Goal: Transaction & Acquisition: Purchase product/service

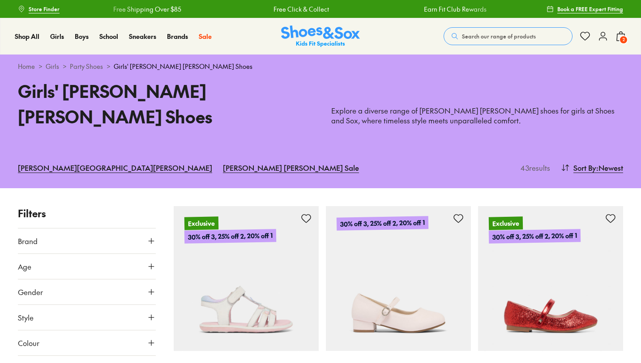
click at [621, 36] on span "2" at bounding box center [623, 39] width 9 height 9
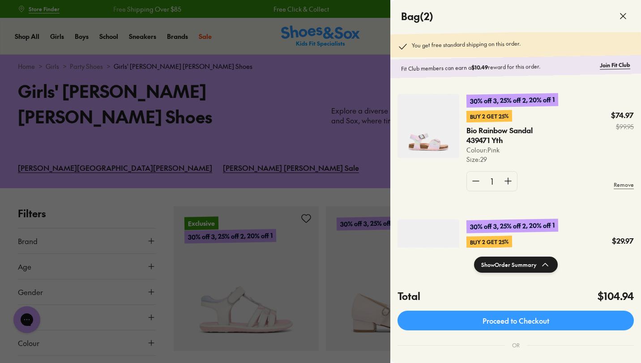
click at [423, 138] on img at bounding box center [428, 126] width 62 height 64
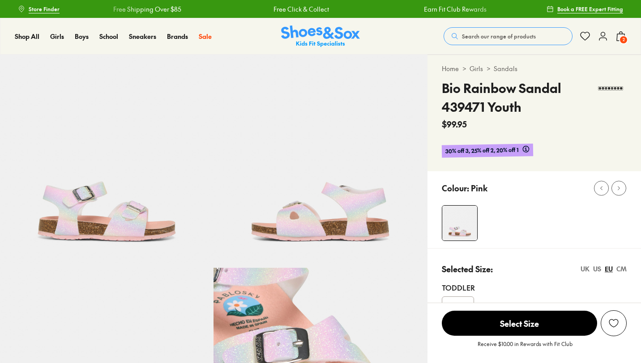
select select "*"
click at [616, 39] on icon at bounding box center [620, 36] width 11 height 11
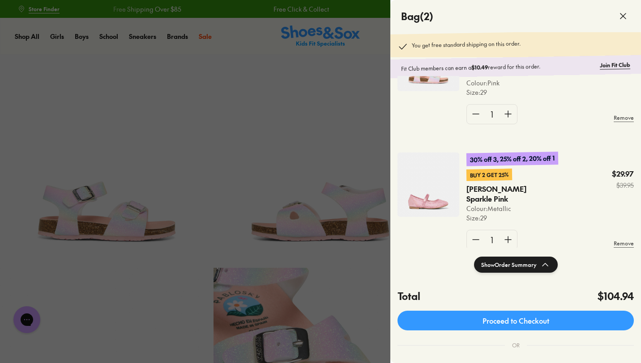
scroll to position [88, 0]
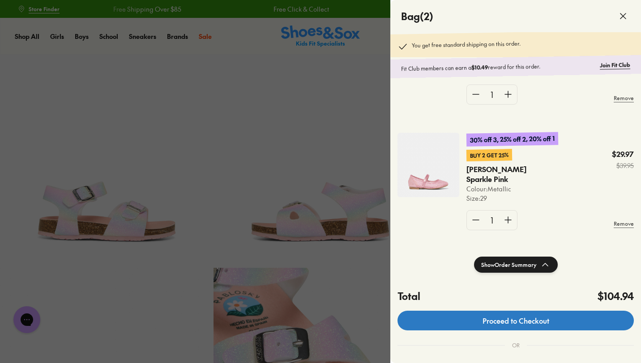
click at [448, 318] on link "Proceed to Checkout" at bounding box center [515, 321] width 236 height 20
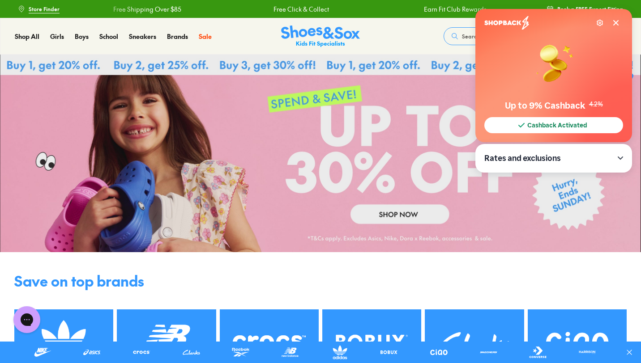
click at [616, 22] on icon at bounding box center [615, 23] width 4 height 4
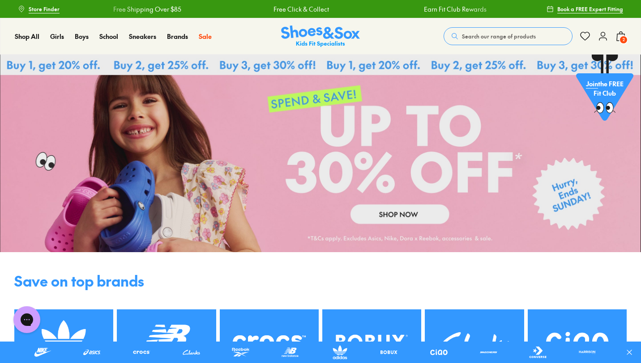
click at [619, 39] on span "2" at bounding box center [623, 39] width 9 height 9
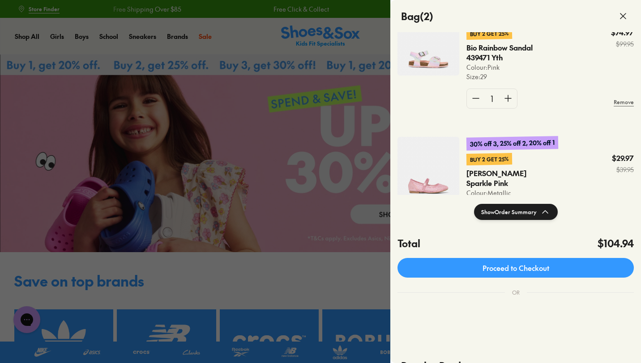
scroll to position [11, 0]
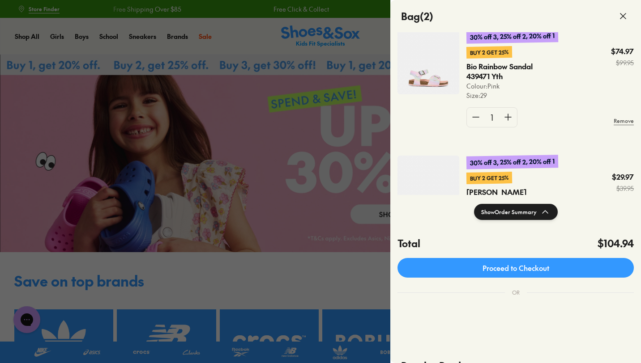
click at [434, 80] on img at bounding box center [428, 62] width 62 height 64
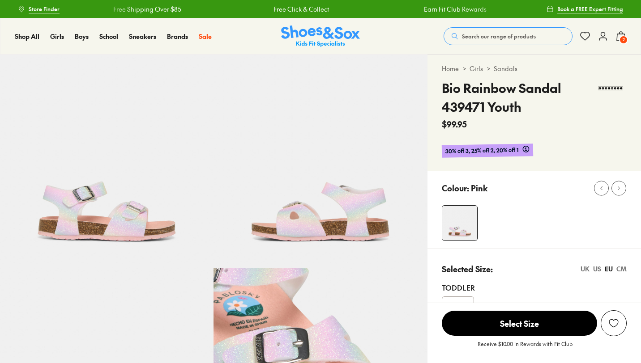
scroll to position [36, 0]
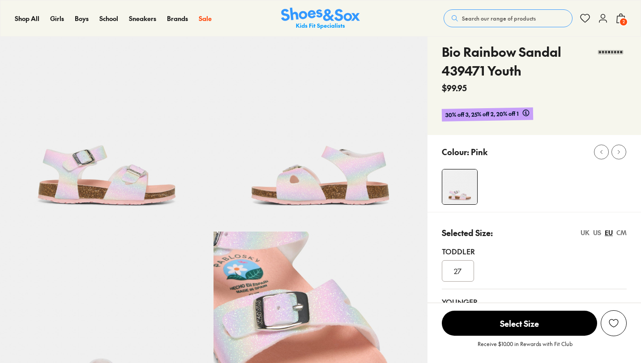
select select "*"
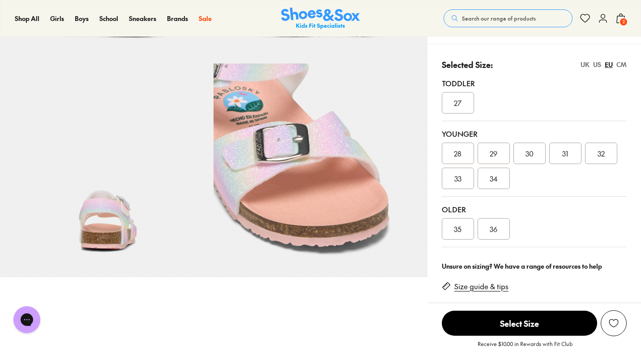
scroll to position [0, 0]
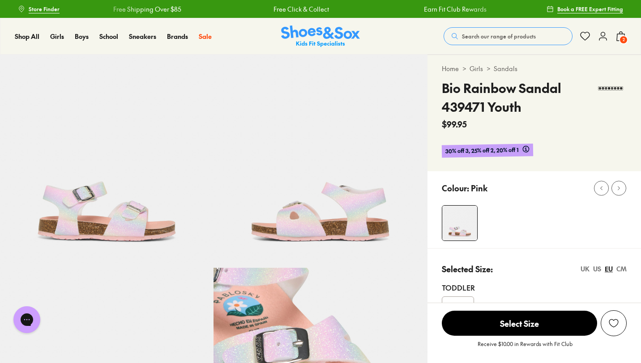
click at [620, 38] on span "2" at bounding box center [623, 39] width 9 height 9
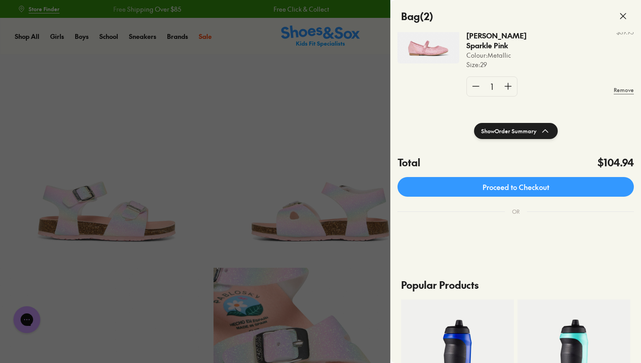
scroll to position [197, 0]
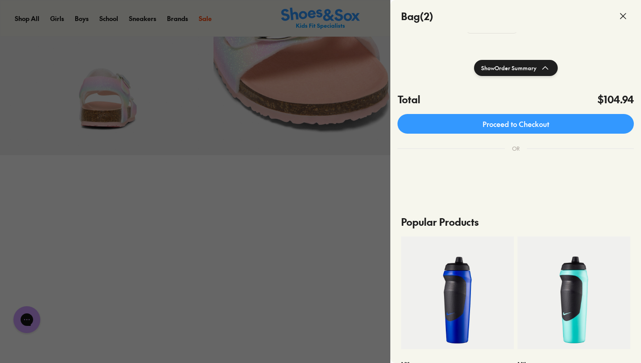
click at [307, 256] on div at bounding box center [320, 181] width 641 height 363
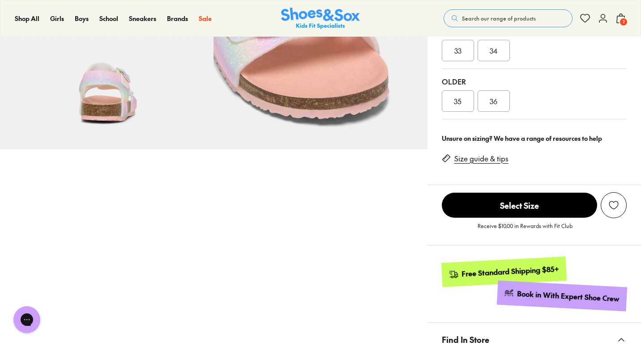
scroll to position [234, 0]
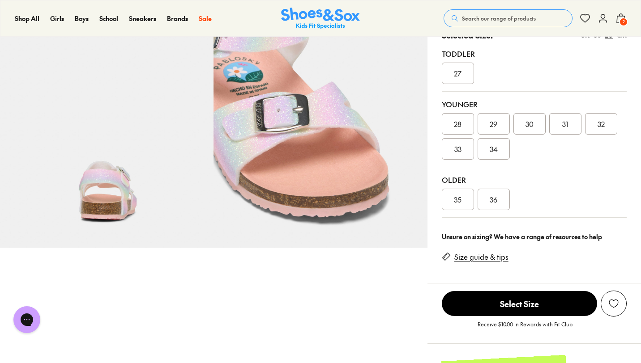
click at [627, 20] on div "Shop All Shop All Shop All Up to 30% off New Arrivals Online Only Best Sellers …" at bounding box center [320, 18] width 641 height 37
click at [622, 20] on span "2" at bounding box center [623, 21] width 9 height 9
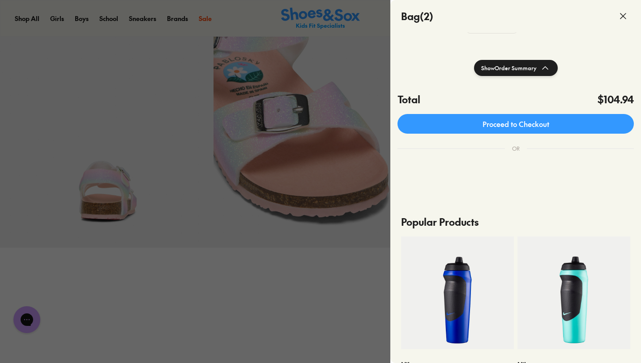
click at [417, 18] on h4 "Bag ( 2 )" at bounding box center [417, 16] width 32 height 15
click at [411, 15] on h4 "Bag ( 2 )" at bounding box center [417, 16] width 32 height 15
click at [619, 17] on icon at bounding box center [623, 16] width 11 height 11
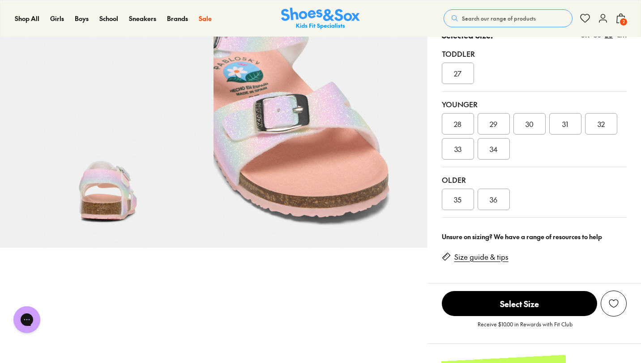
click at [618, 21] on icon at bounding box center [620, 18] width 11 height 11
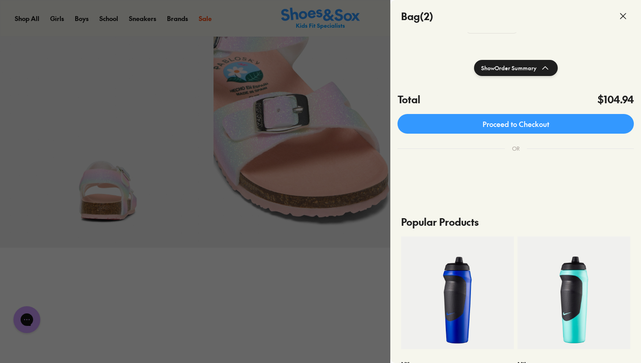
click at [502, 70] on button "Show Order Summary" at bounding box center [516, 68] width 84 height 16
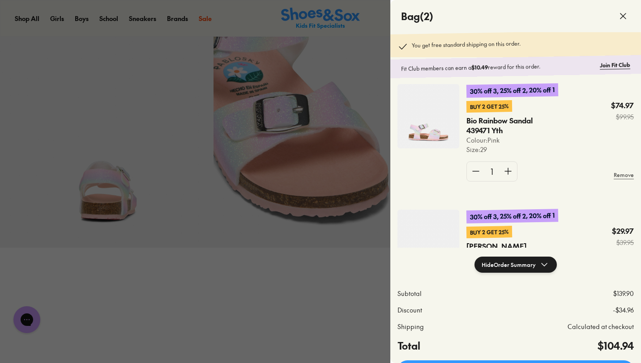
scroll to position [0, 0]
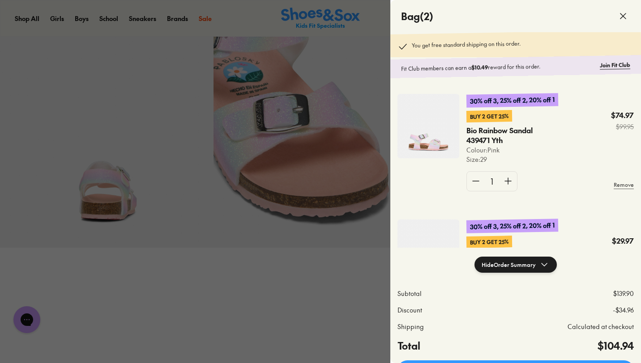
click at [313, 291] on div at bounding box center [320, 181] width 641 height 363
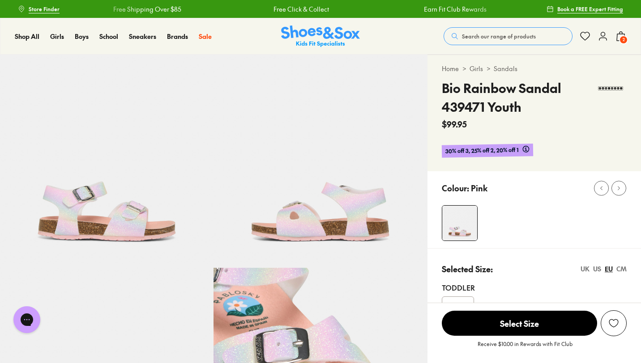
click at [624, 33] on icon at bounding box center [620, 36] width 11 height 11
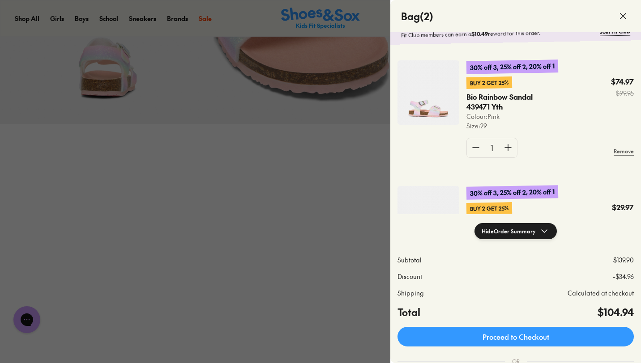
click at [256, 138] on div at bounding box center [320, 181] width 641 height 363
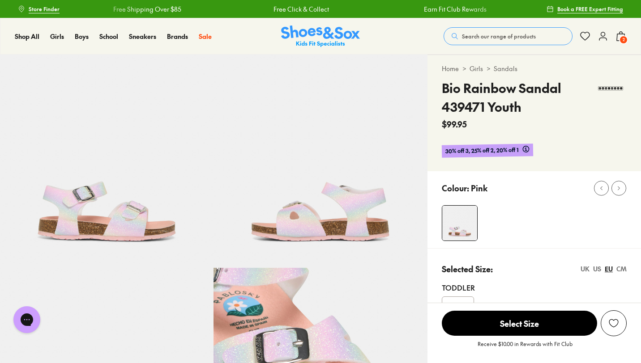
click at [318, 40] on img at bounding box center [320, 37] width 79 height 22
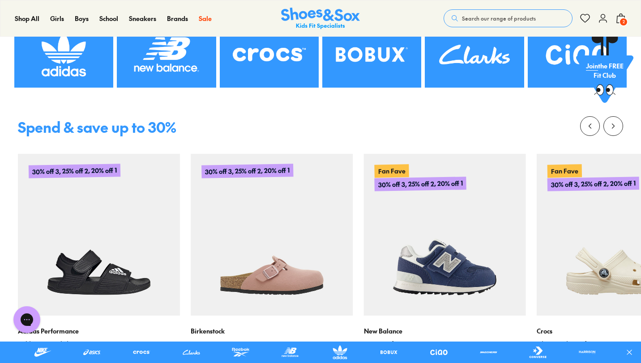
scroll to position [417, 0]
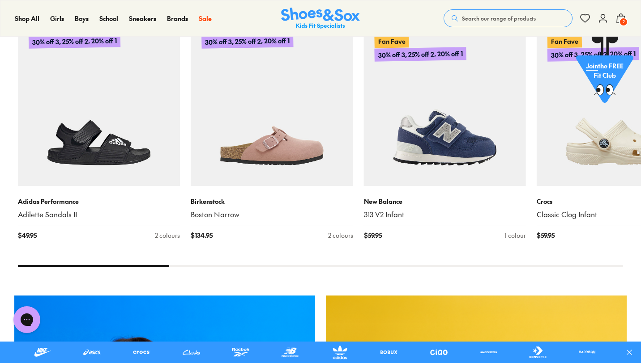
click at [622, 19] on span "2" at bounding box center [623, 21] width 9 height 9
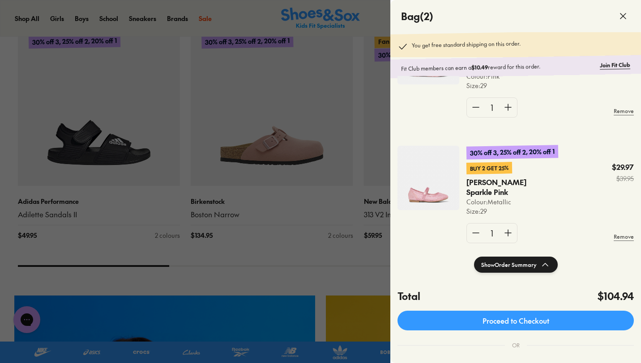
scroll to position [90, 0]
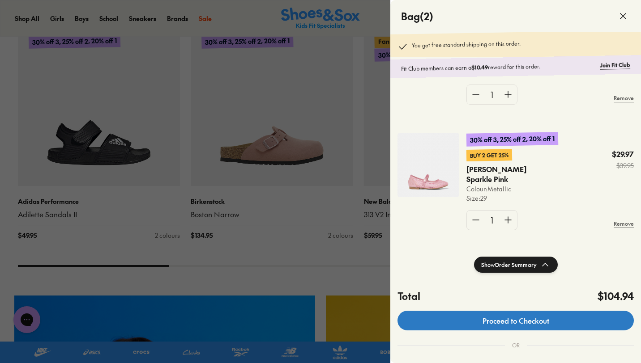
click at [432, 318] on link "Proceed to Checkout" at bounding box center [515, 321] width 236 height 20
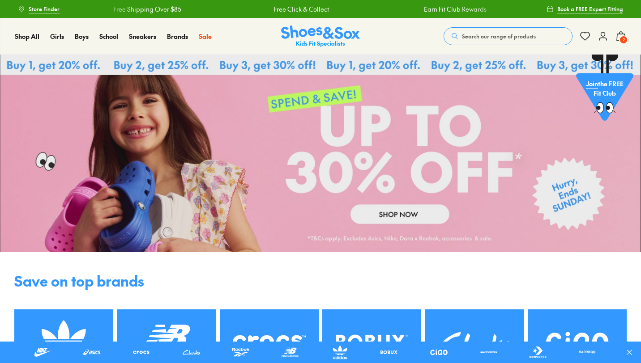
click at [605, 37] on icon at bounding box center [602, 36] width 11 height 11
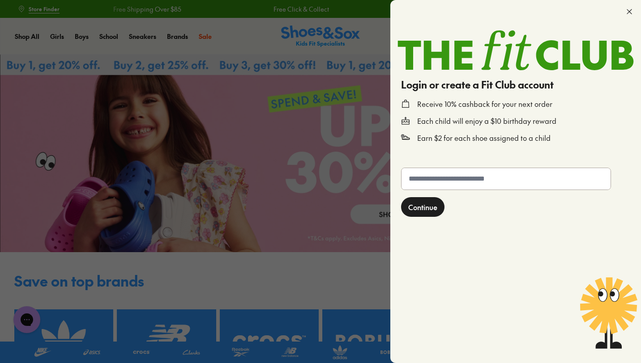
click at [626, 11] on icon at bounding box center [629, 11] width 9 height 9
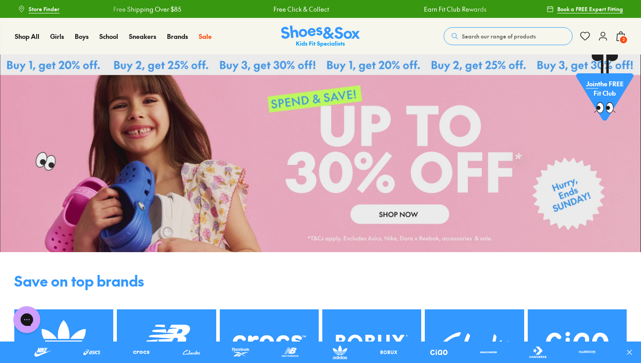
click at [624, 39] on span "2" at bounding box center [623, 39] width 9 height 9
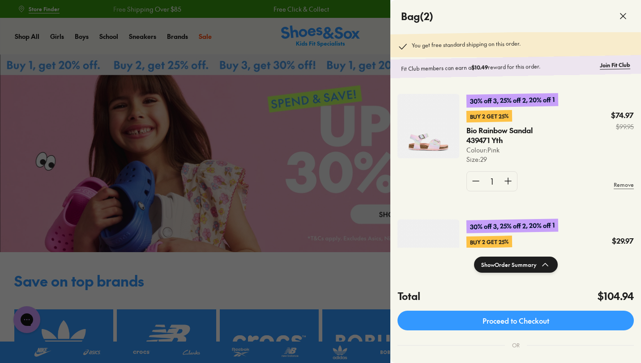
scroll to position [90, 0]
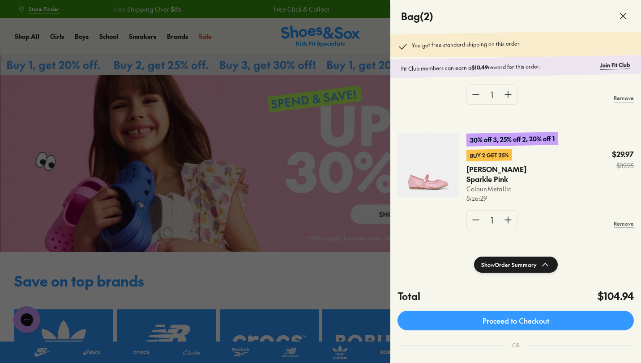
click at [439, 171] on img at bounding box center [428, 165] width 62 height 64
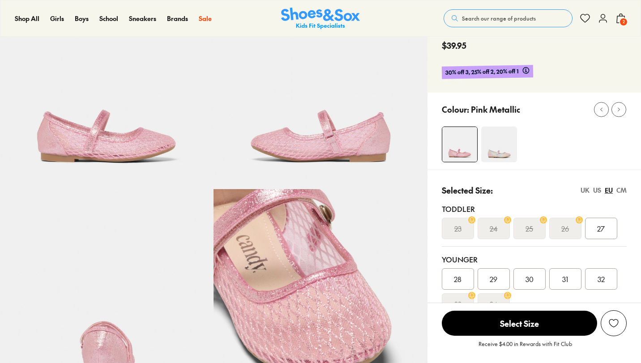
select select "*"
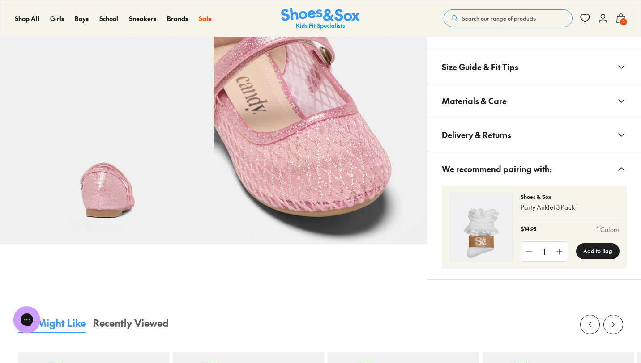
scroll to position [289, 0]
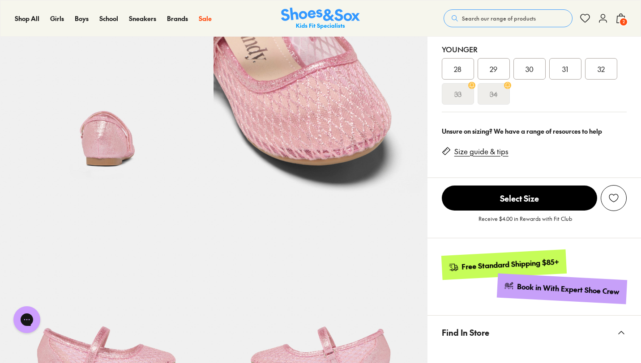
click at [437, 119] on div "Unsure on sizing? We have a range of resources to help Size guide & tips" at bounding box center [533, 148] width 213 height 59
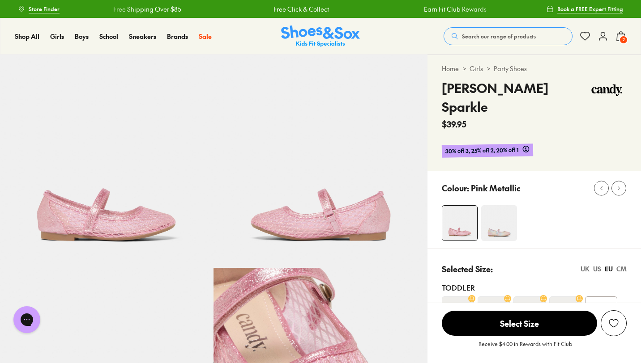
click at [621, 38] on span "2" at bounding box center [623, 39] width 9 height 9
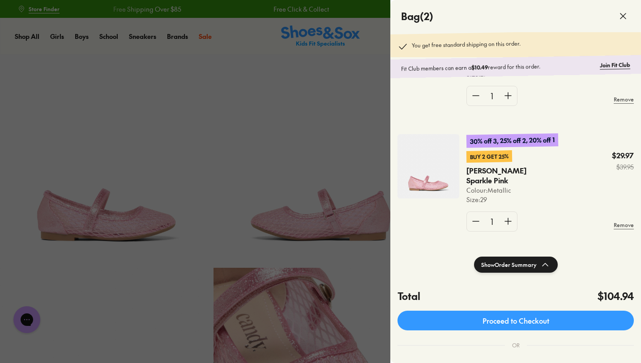
scroll to position [90, 0]
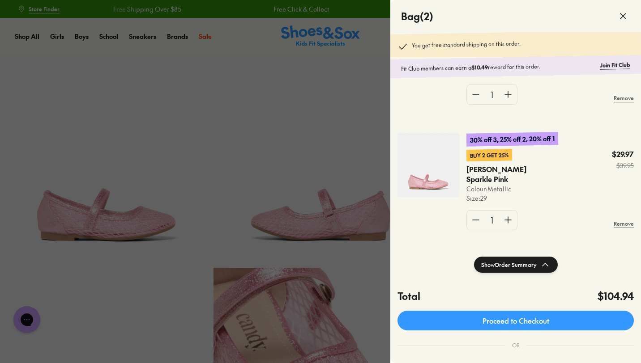
click at [349, 140] on div at bounding box center [320, 181] width 641 height 363
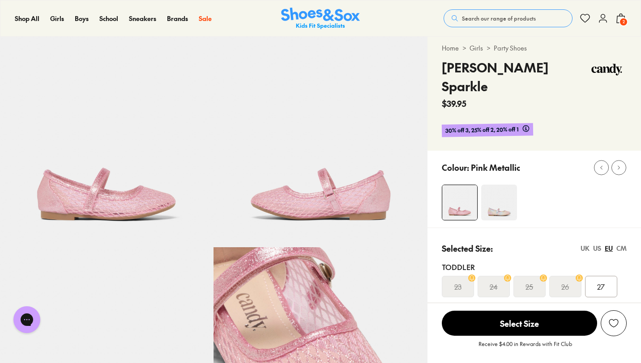
scroll to position [0, 0]
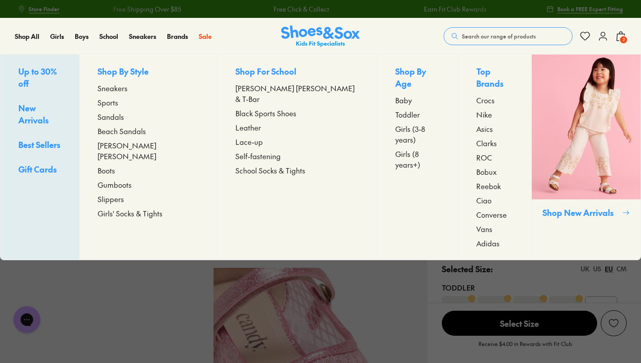
click at [44, 75] on span "Up to 30% off" at bounding box center [37, 77] width 38 height 23
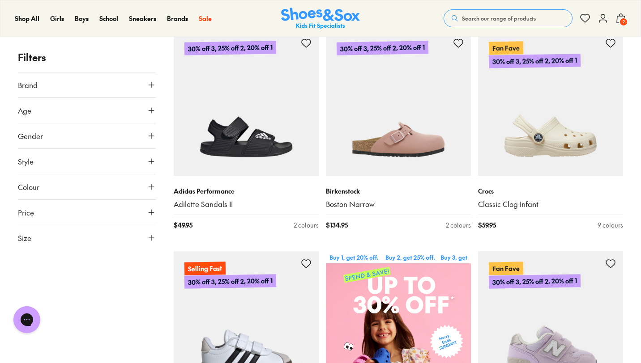
click at [90, 77] on button "Brand" at bounding box center [87, 84] width 138 height 25
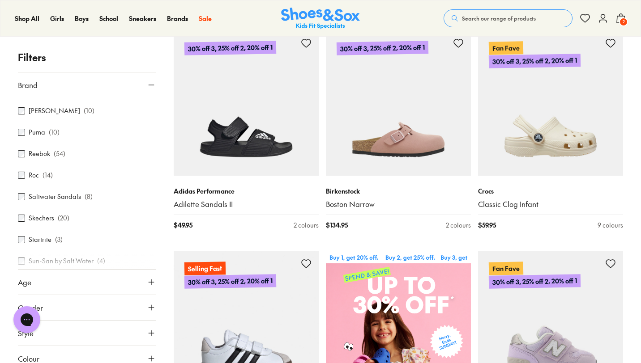
scroll to position [318, 0]
click at [45, 154] on label "Reebok" at bounding box center [39, 153] width 21 height 9
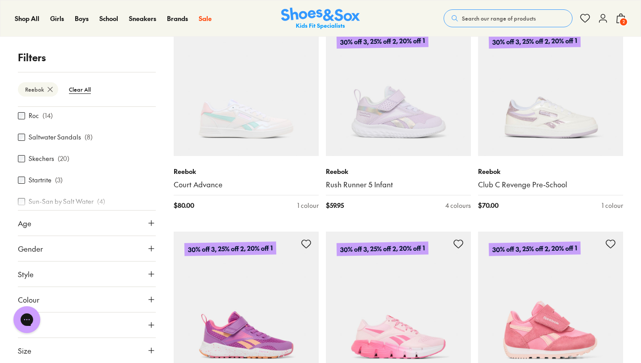
scroll to position [1993, 0]
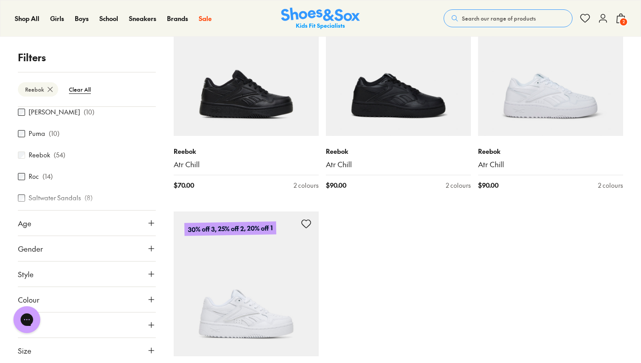
scroll to position [239, 0]
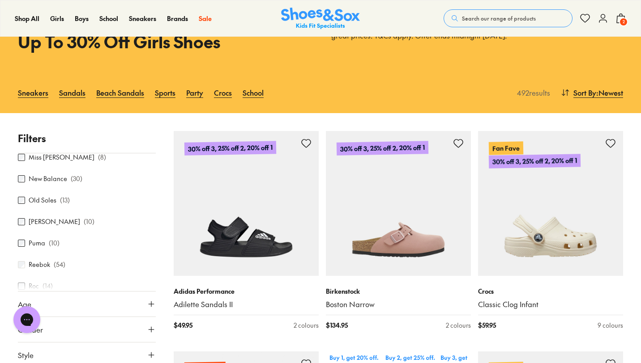
scroll to position [225, 0]
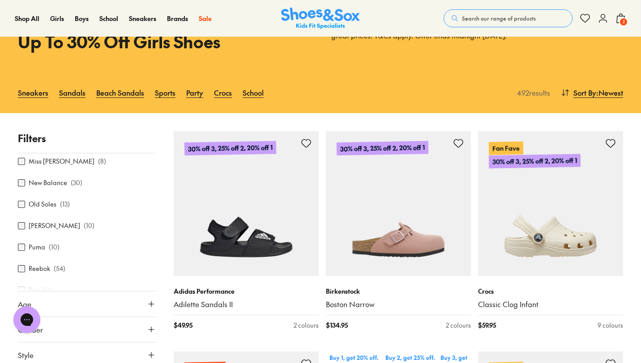
click at [45, 226] on label "[PERSON_NAME]" at bounding box center [54, 225] width 51 height 9
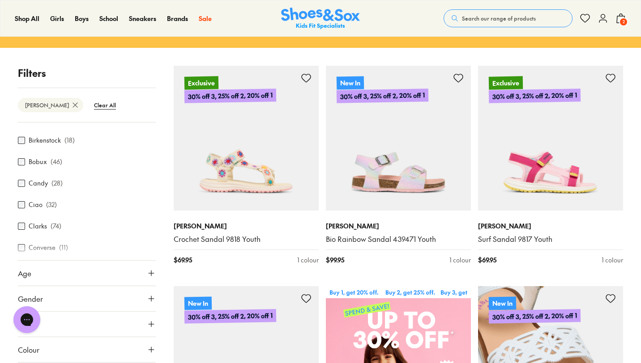
scroll to position [141, 0]
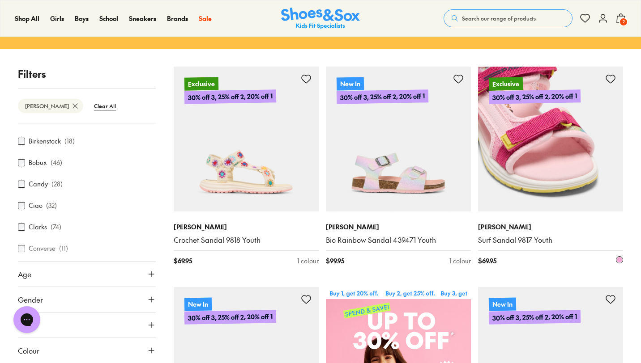
click at [558, 174] on img at bounding box center [550, 139] width 145 height 145
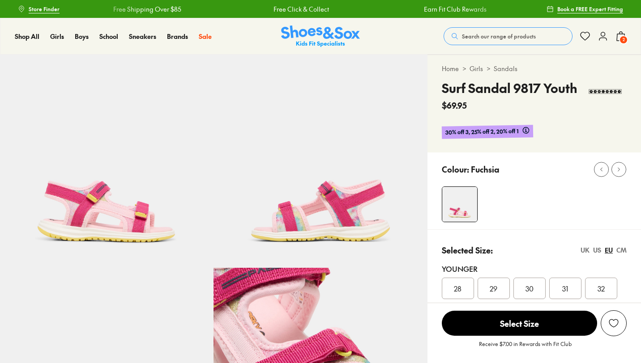
select select "*"
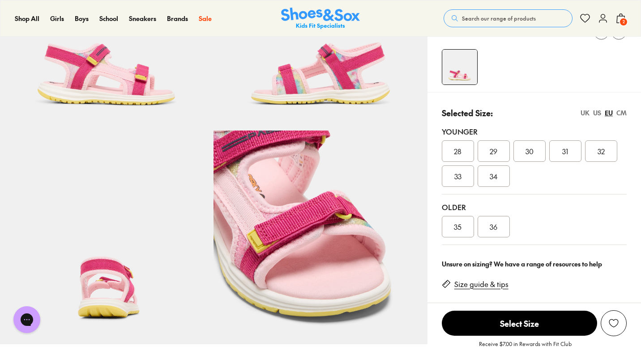
click at [458, 152] on span "28" at bounding box center [458, 151] width 8 height 11
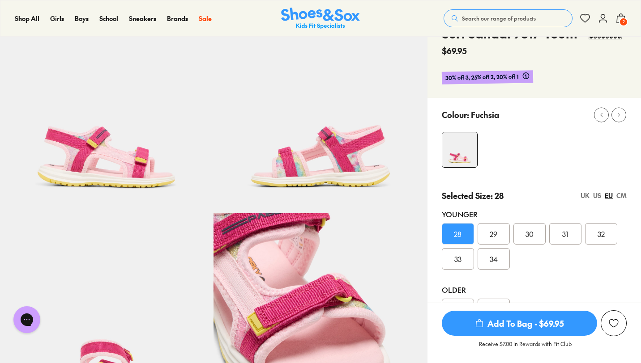
scroll to position [127, 0]
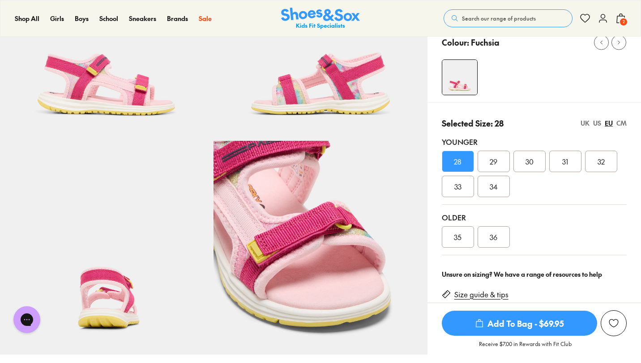
click at [490, 332] on span "Add To Bag - $69.95" at bounding box center [519, 323] width 155 height 25
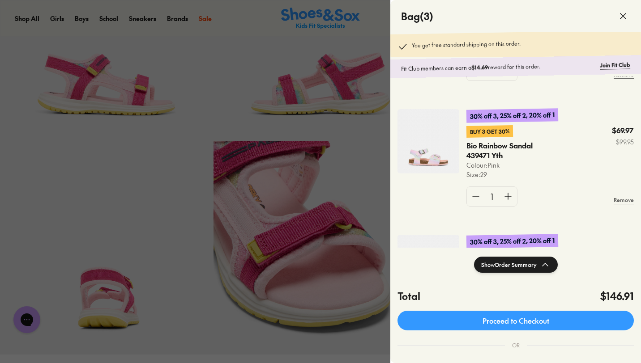
scroll to position [126, 0]
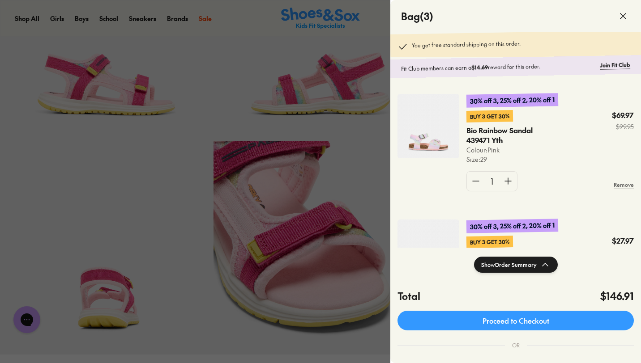
click at [436, 128] on img at bounding box center [428, 126] width 62 height 64
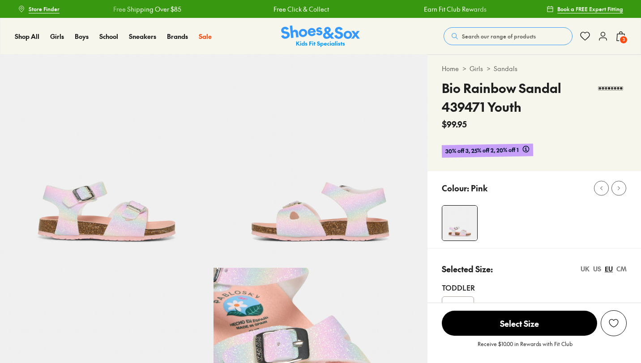
select select "*"
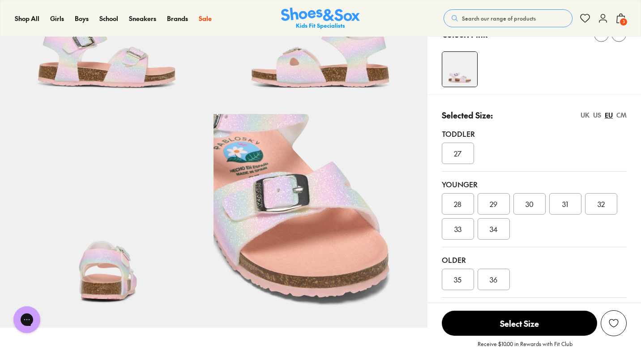
click at [465, 203] on div "28" at bounding box center [458, 203] width 32 height 21
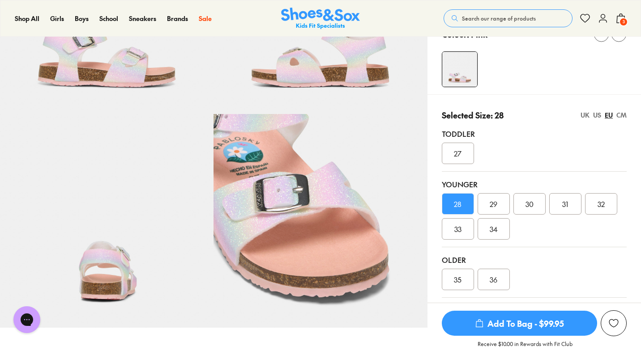
click at [501, 209] on div "29" at bounding box center [493, 203] width 32 height 21
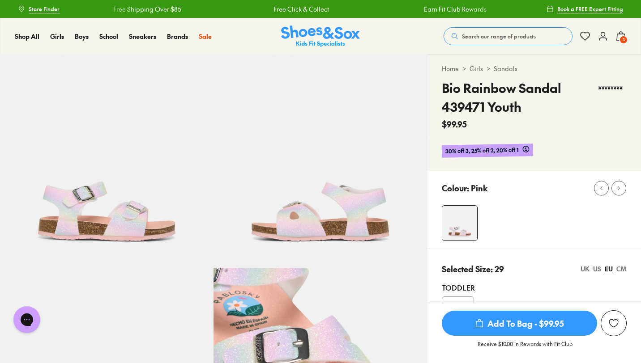
click at [625, 38] on span "3" at bounding box center [623, 39] width 9 height 9
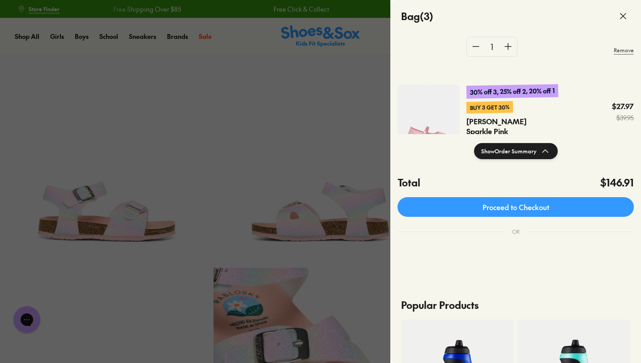
scroll to position [204, 0]
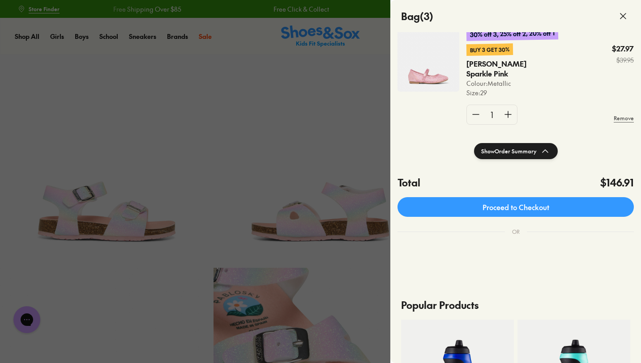
click at [331, 30] on div at bounding box center [320, 181] width 641 height 363
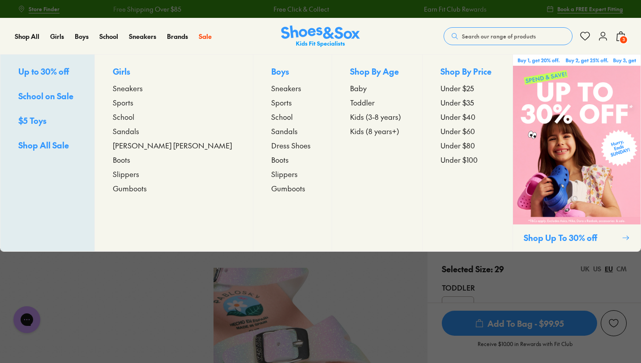
click at [143, 89] on span "Sneakers" at bounding box center [128, 88] width 30 height 11
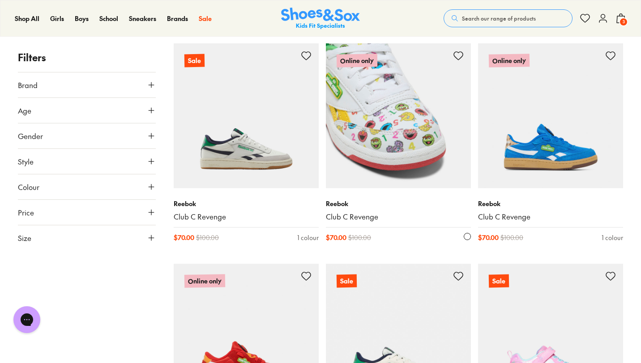
scroll to position [1224, 0]
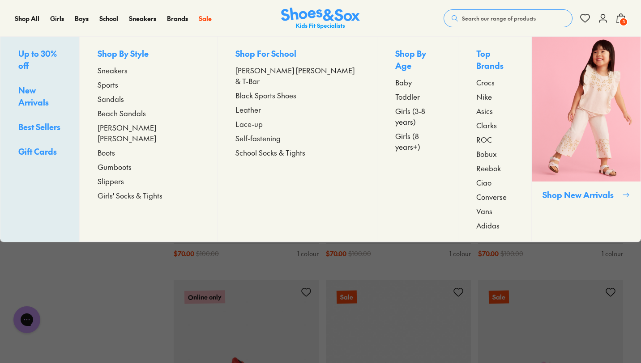
click at [128, 71] on span "Sneakers" at bounding box center [113, 70] width 30 height 11
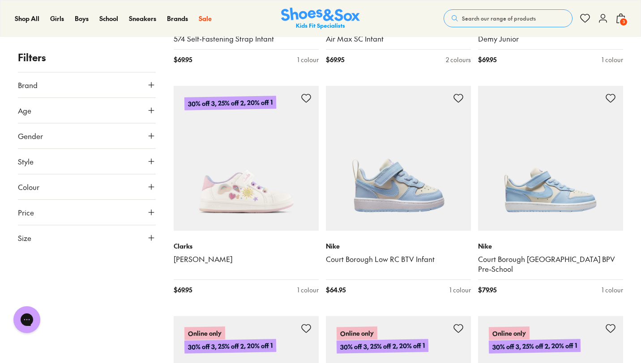
scroll to position [1900, 0]
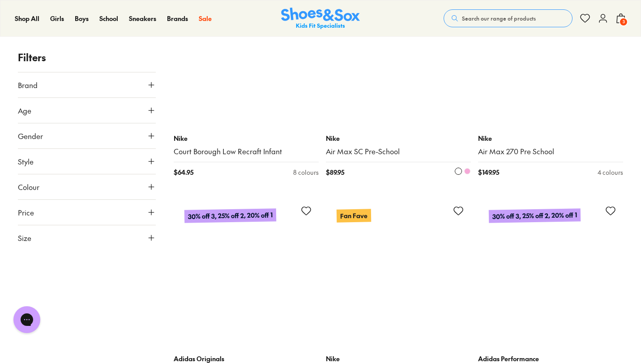
scroll to position [3834, 0]
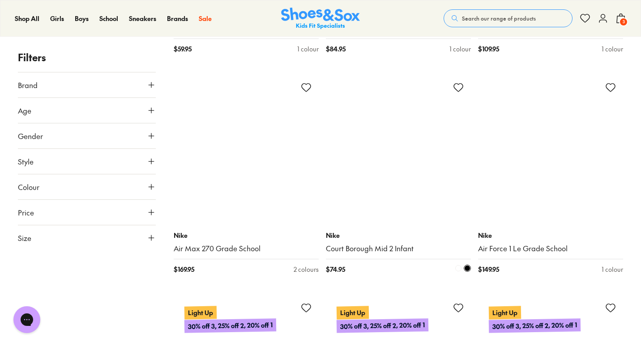
scroll to position [6326, 0]
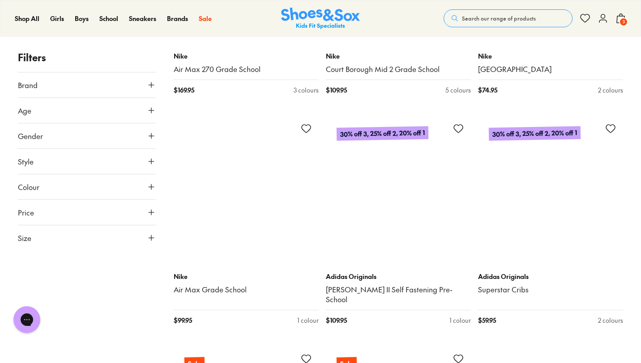
scroll to position [9168, 0]
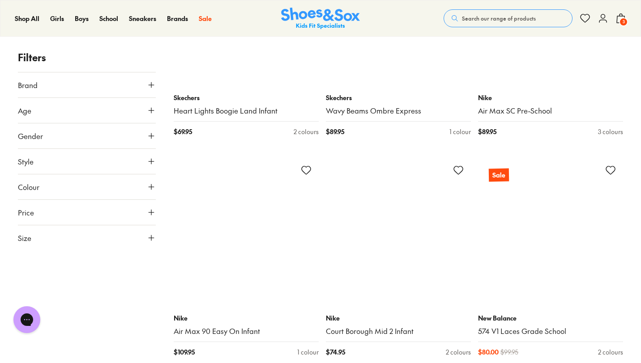
scroll to position [11390, 0]
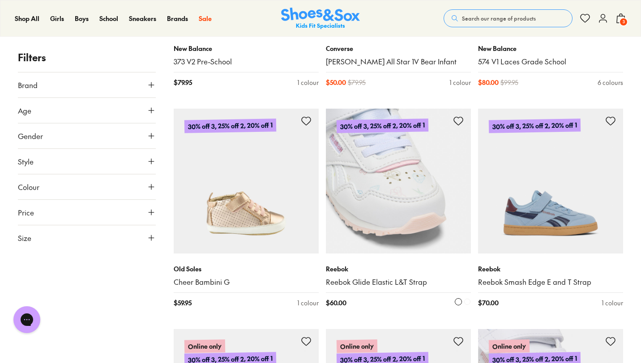
scroll to position [11837, 0]
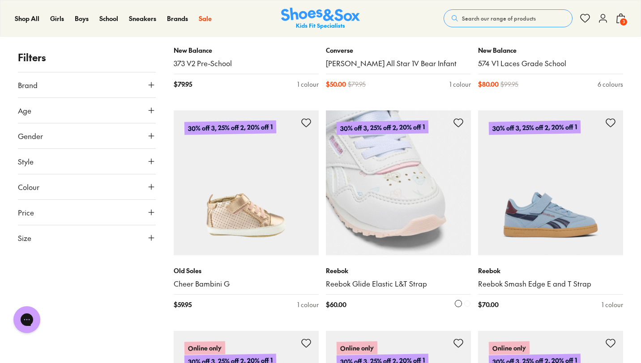
click at [393, 187] on img at bounding box center [398, 183] width 145 height 145
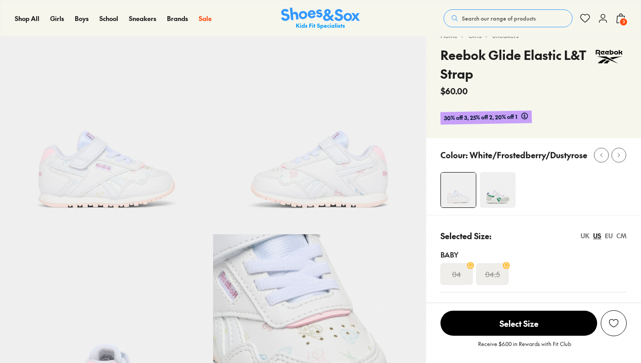
select select "*"
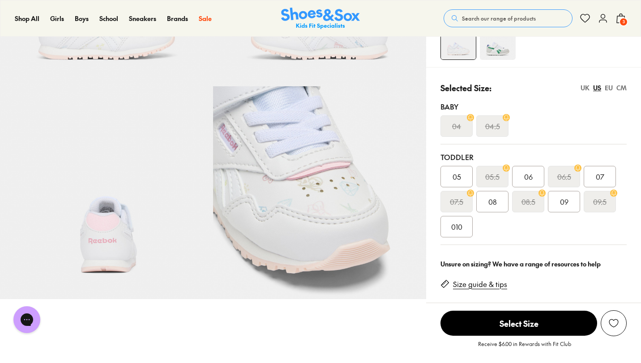
scroll to position [214, 0]
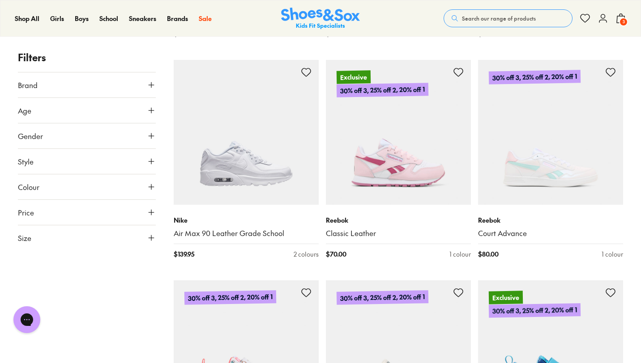
scroll to position [1954, 0]
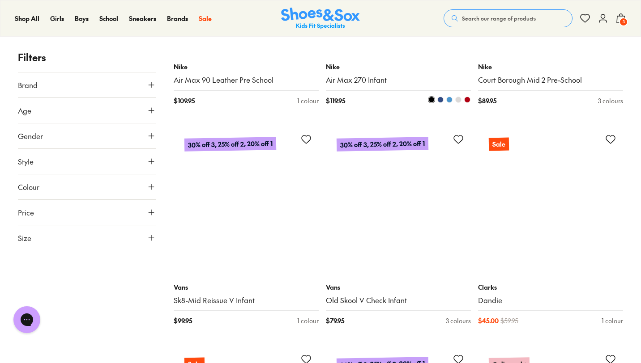
scroll to position [3442, 0]
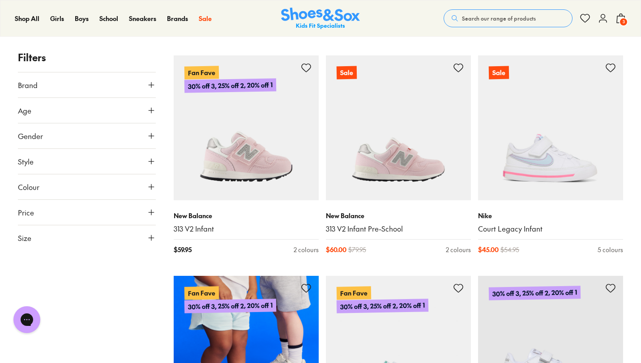
scroll to position [5046, 0]
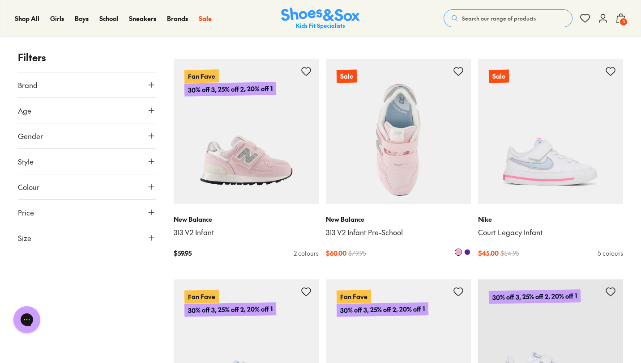
click at [408, 172] on img at bounding box center [398, 131] width 145 height 145
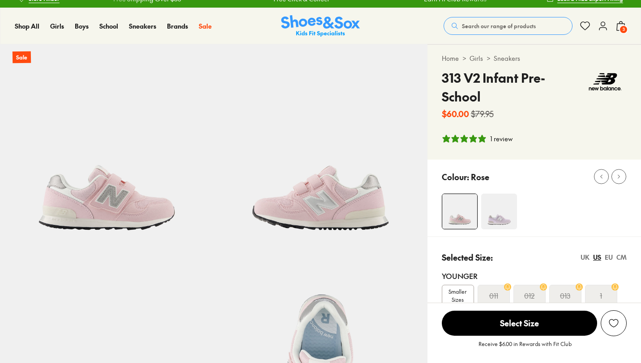
select select "*"
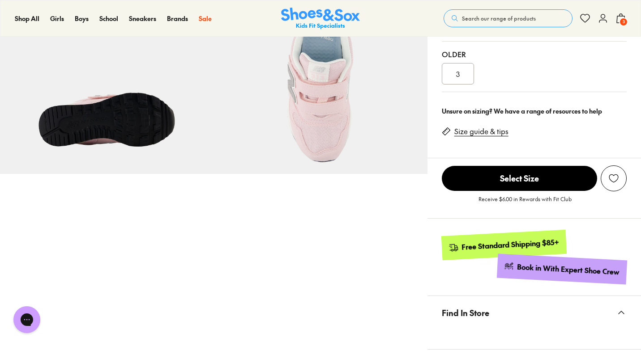
scroll to position [425, 0]
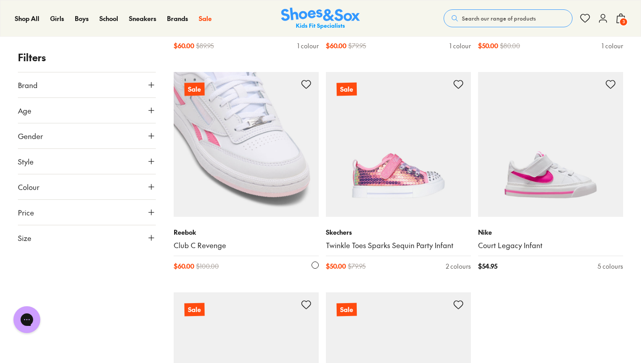
scroll to position [2365, 0]
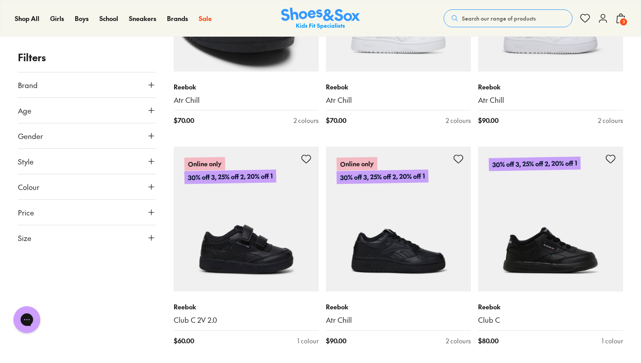
scroll to position [2970, 0]
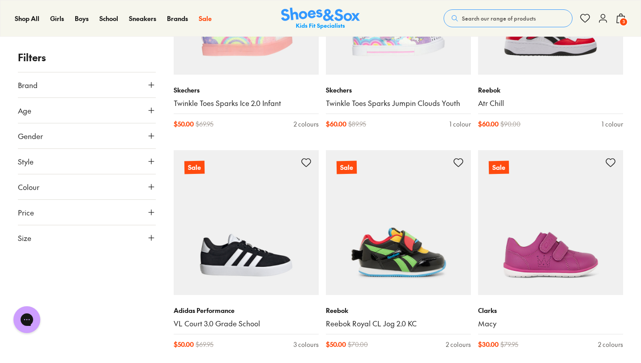
click at [620, 21] on span "3" at bounding box center [623, 21] width 9 height 9
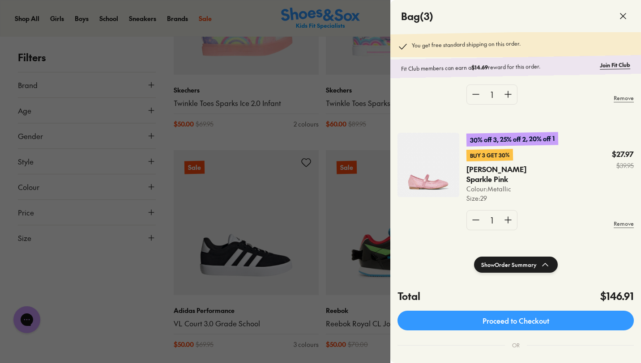
scroll to position [159, 0]
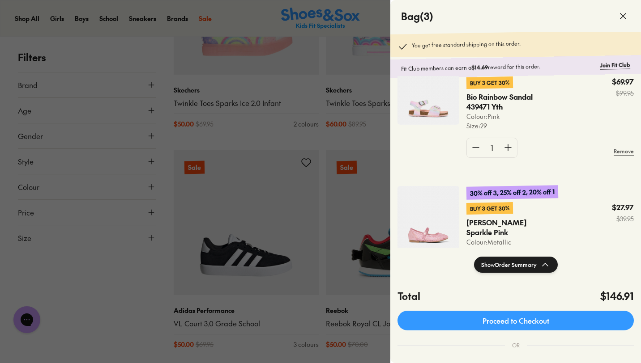
click at [278, 152] on div at bounding box center [320, 181] width 641 height 363
